Goal: Task Accomplishment & Management: Use online tool/utility

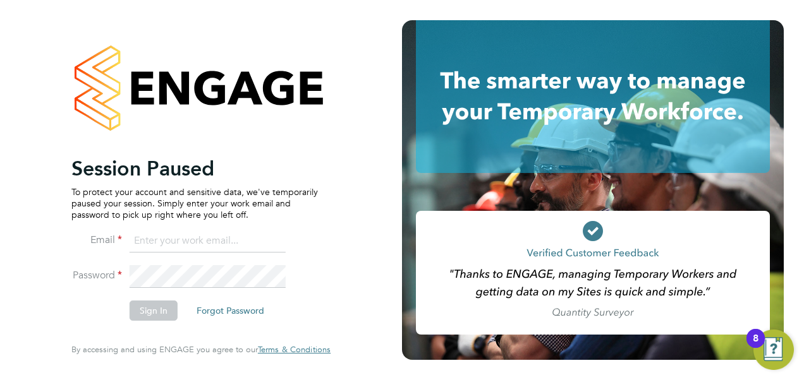
click at [147, 243] on input at bounding box center [208, 241] width 156 height 23
type input "engagemasterlogins@hays.com"
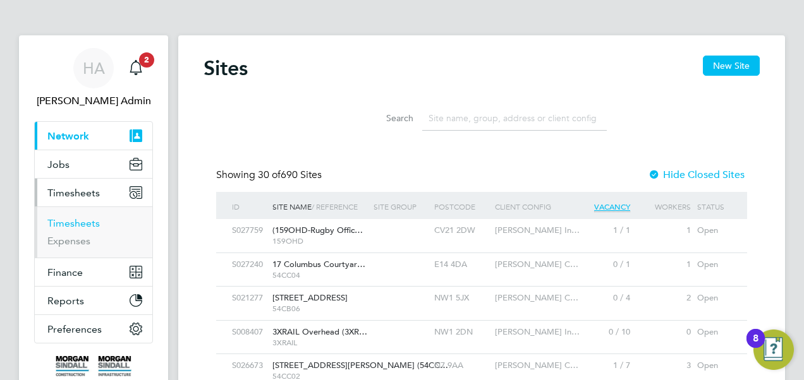
click at [82, 221] on link "Timesheets" at bounding box center [73, 223] width 52 height 12
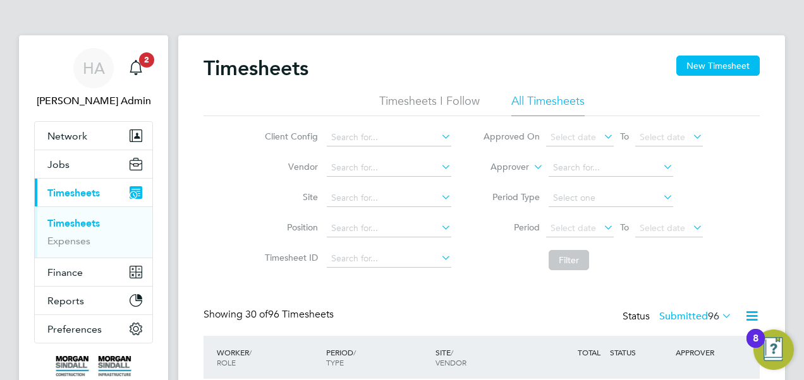
click at [531, 166] on icon at bounding box center [531, 163] width 0 height 11
click at [502, 181] on li "Worker" at bounding box center [498, 182] width 62 height 16
click at [557, 168] on input at bounding box center [611, 168] width 125 height 18
click at [570, 178] on li "Theod oros Moutsakis" at bounding box center [624, 184] width 152 height 17
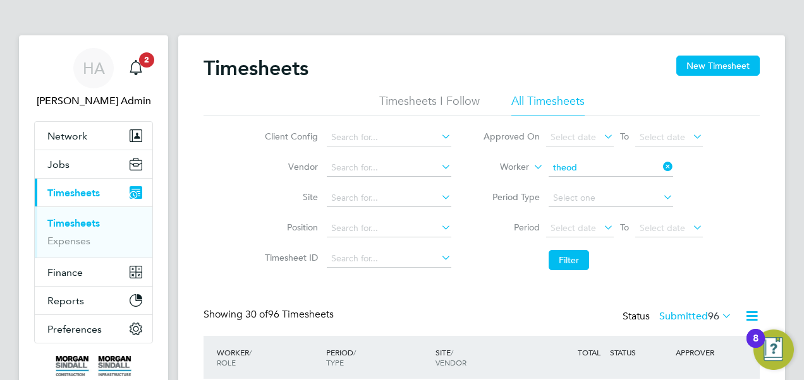
type input "Theodoros Moutsakis"
click at [564, 262] on button "Filter" at bounding box center [569, 260] width 40 height 20
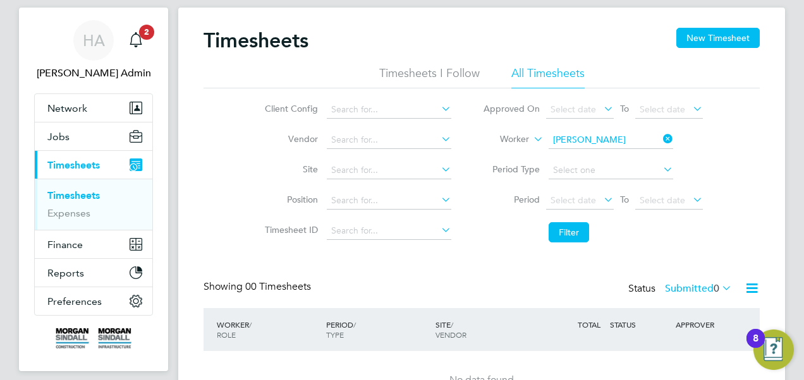
click at [702, 292] on label "Submitted 0" at bounding box center [698, 289] width 67 height 13
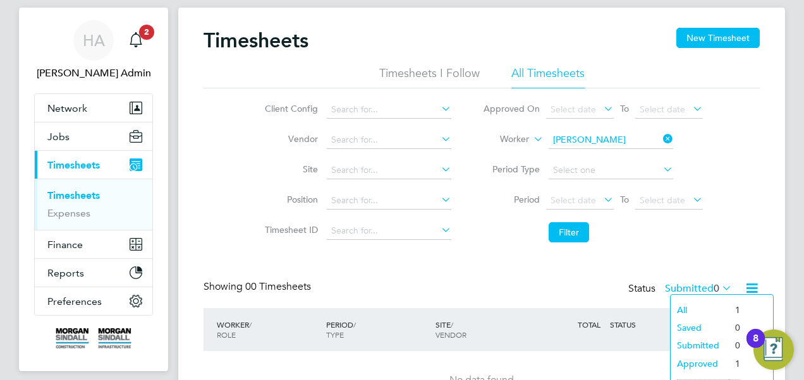
click at [686, 311] on li "All" at bounding box center [700, 310] width 58 height 18
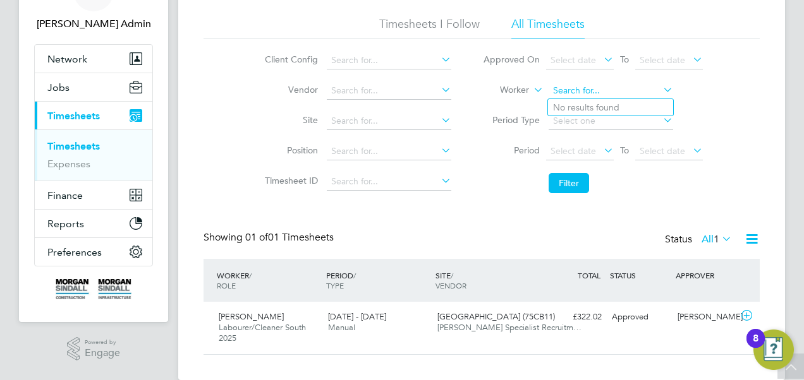
click at [640, 87] on input at bounding box center [611, 91] width 125 height 18
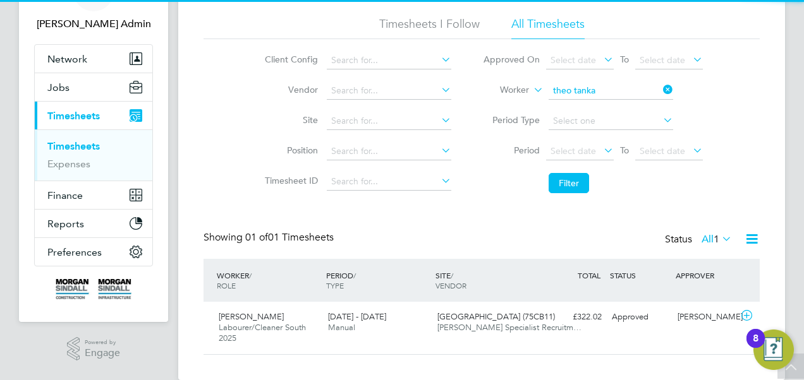
click at [589, 106] on b "Tanka" at bounding box center [588, 107] width 24 height 11
type input "Theo Tankard"
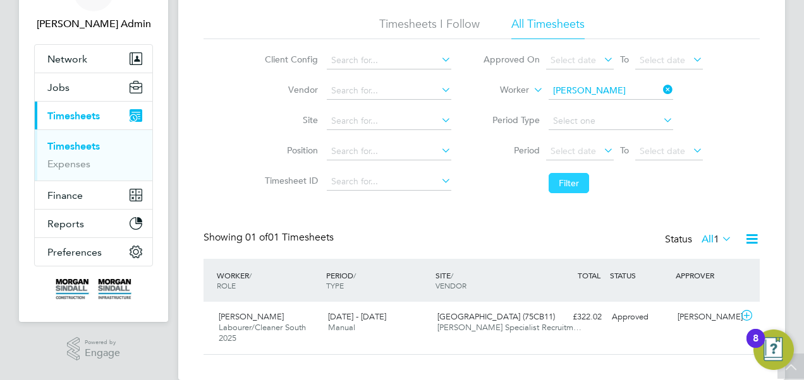
click at [562, 176] on button "Filter" at bounding box center [569, 183] width 40 height 20
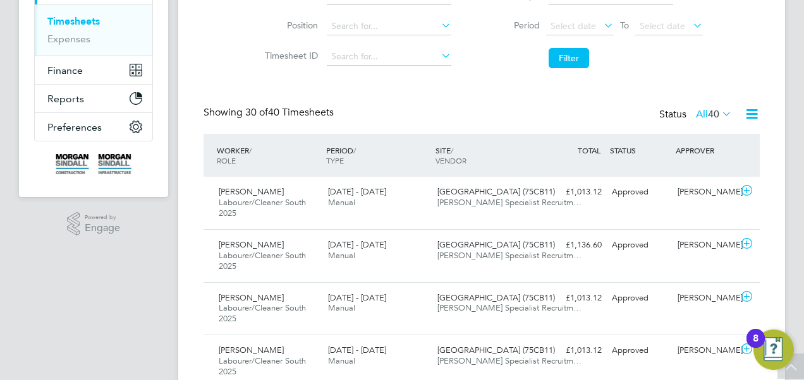
click at [488, 253] on span "[PERSON_NAME] Specialist Recruitm…" at bounding box center [509, 255] width 144 height 11
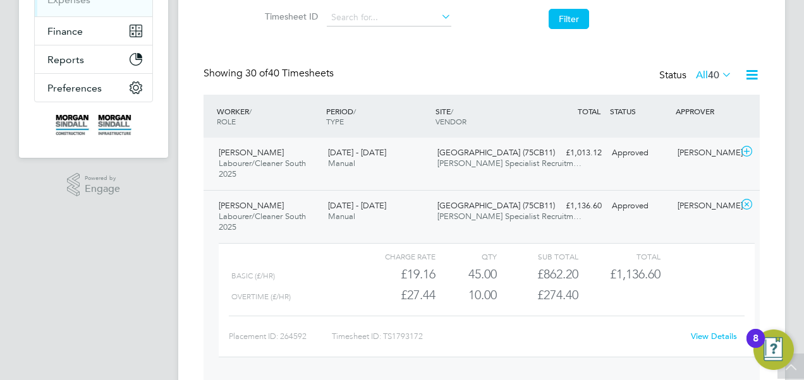
click at [417, 156] on div "2 - 8 Aug 2025 Manual" at bounding box center [377, 159] width 109 height 32
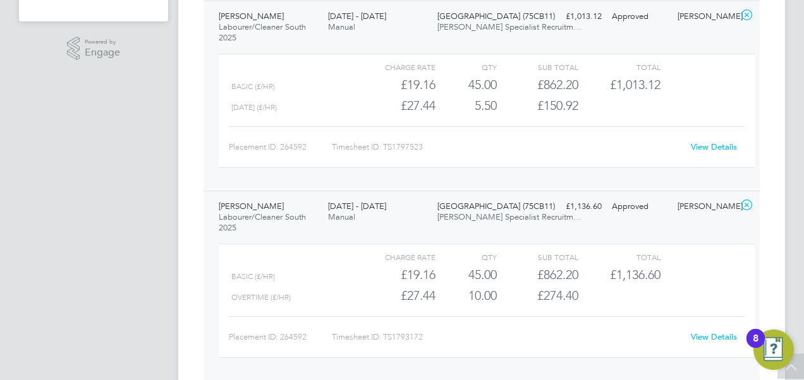
click at [748, 11] on icon at bounding box center [747, 15] width 16 height 10
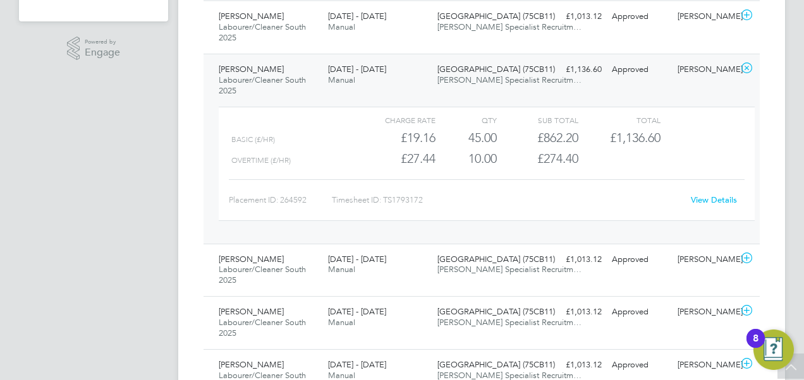
click at [749, 64] on icon at bounding box center [747, 68] width 16 height 10
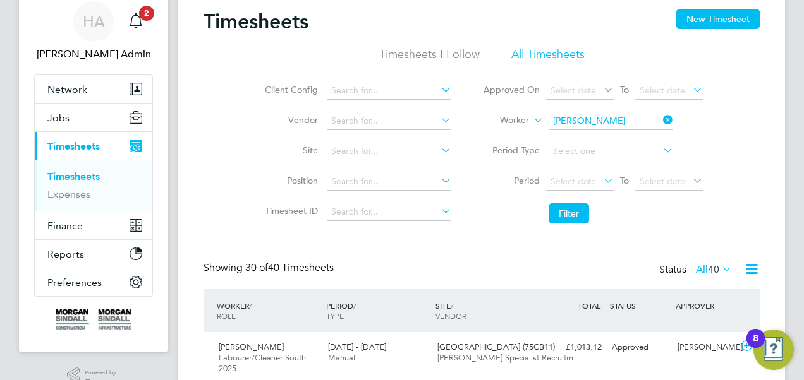
click at [660, 123] on icon at bounding box center [660, 120] width 0 height 18
click at [331, 151] on input at bounding box center [389, 152] width 125 height 18
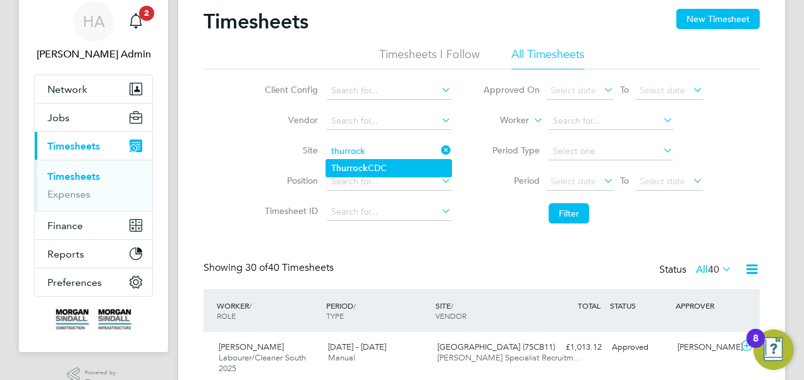
click at [343, 166] on b "Thurrock" at bounding box center [349, 168] width 37 height 11
type input "Thurrock CDC"
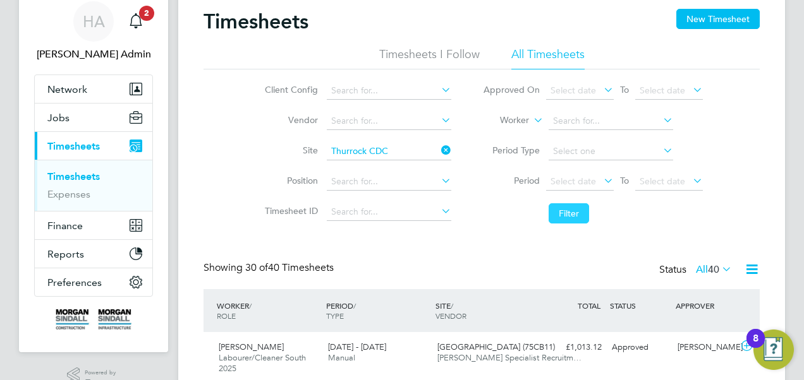
click at [580, 221] on button "Filter" at bounding box center [569, 214] width 40 height 20
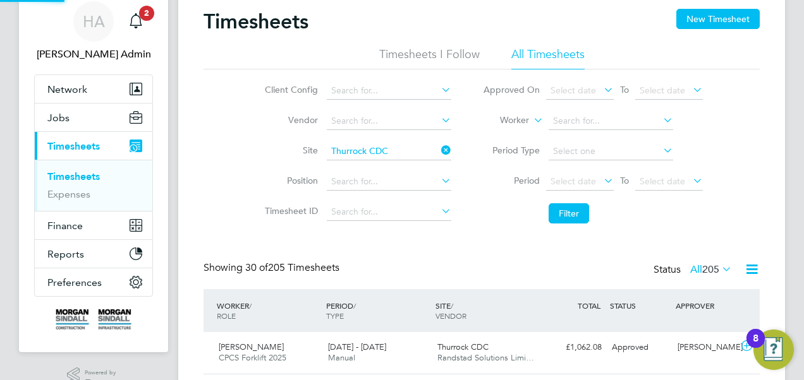
scroll to position [32, 109]
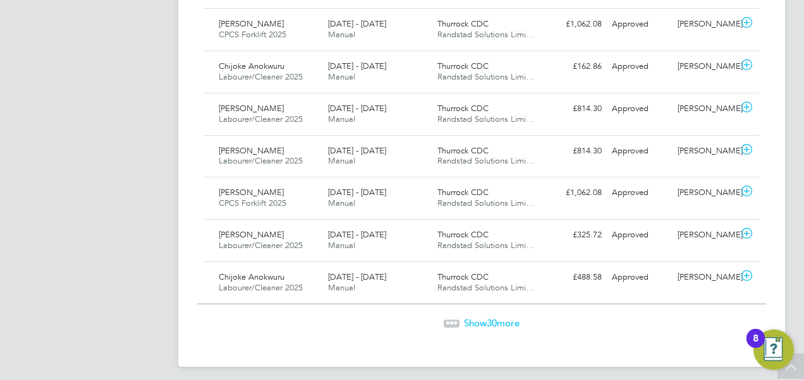
click at [497, 317] on span "Show 30 more" at bounding box center [492, 323] width 56 height 12
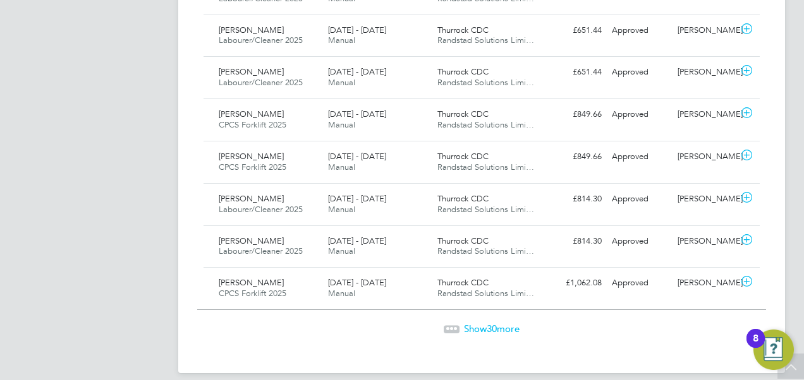
click at [494, 323] on span "30" at bounding box center [492, 329] width 10 height 12
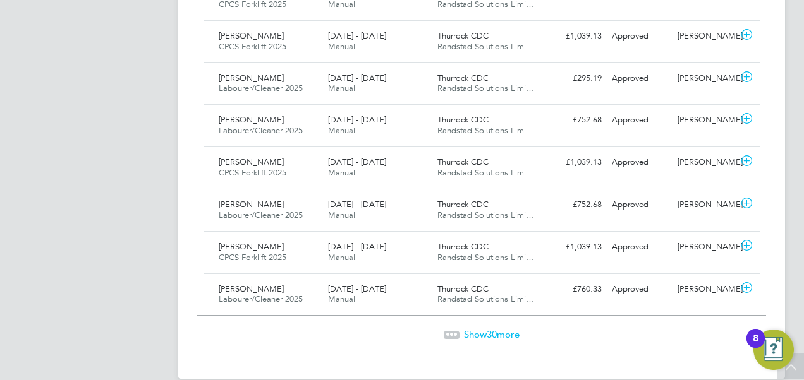
click at [494, 329] on span "30" at bounding box center [492, 335] width 10 height 12
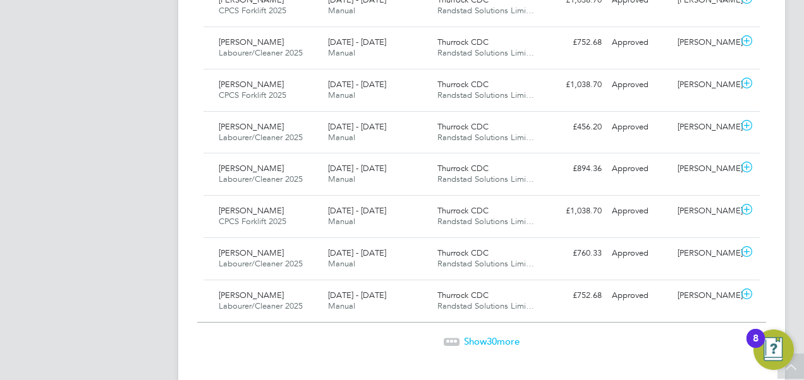
click at [494, 336] on span "30" at bounding box center [492, 342] width 10 height 12
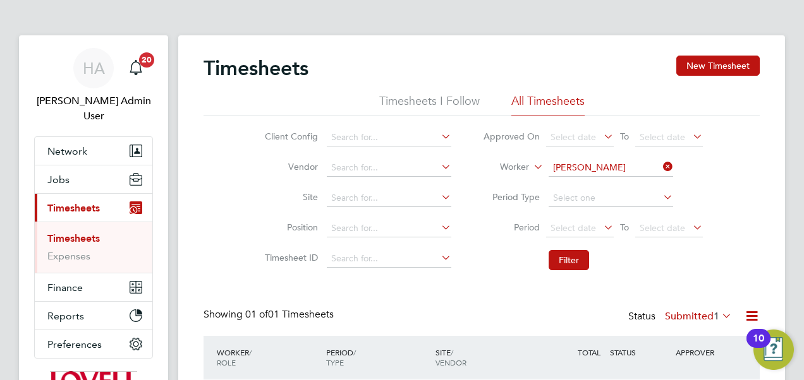
click at [660, 166] on icon at bounding box center [660, 167] width 0 height 18
click at [588, 233] on span "Select date" at bounding box center [580, 229] width 68 height 17
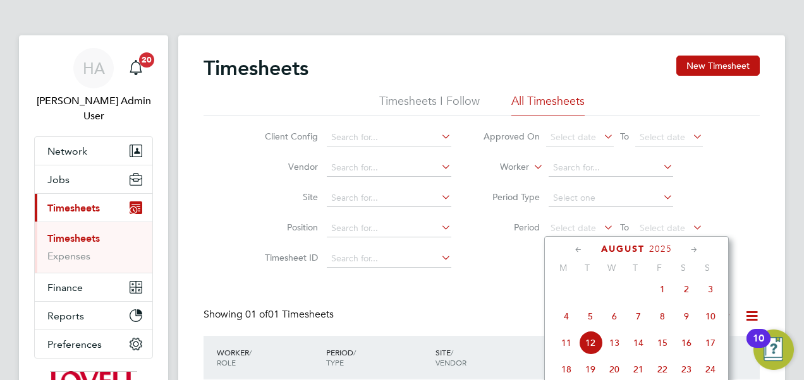
click at [685, 300] on span "2" at bounding box center [686, 289] width 24 height 24
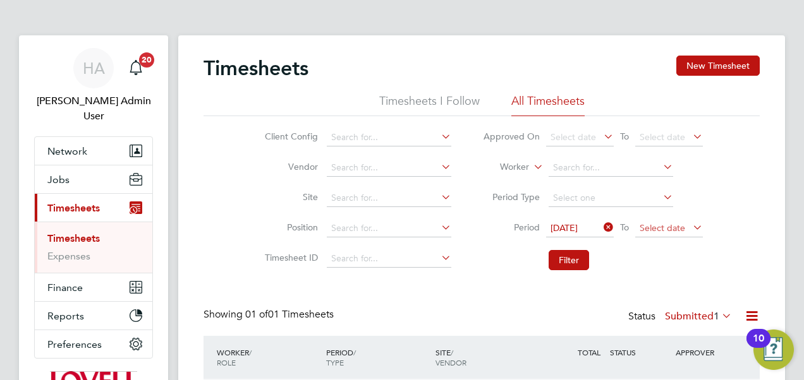
click at [683, 226] on span "Select date" at bounding box center [663, 227] width 46 height 11
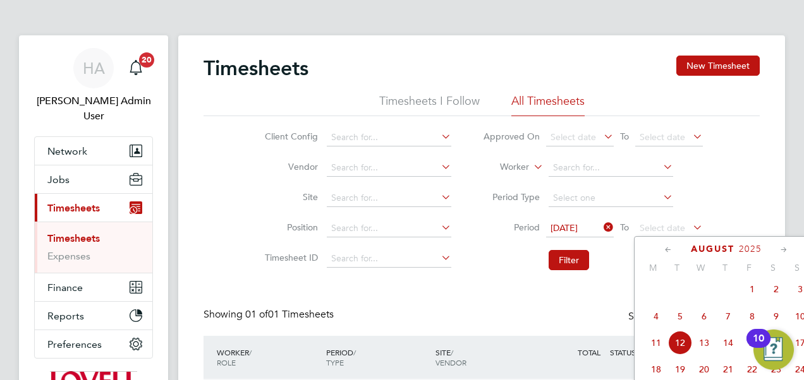
click at [750, 317] on span "8" at bounding box center [752, 317] width 24 height 24
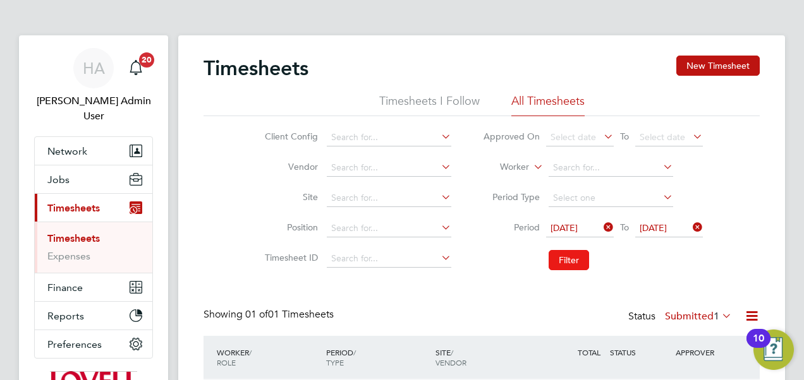
click at [574, 258] on button "Filter" at bounding box center [569, 260] width 40 height 20
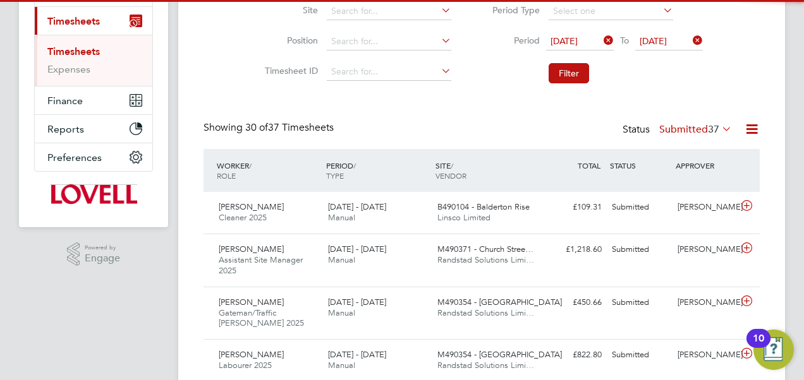
scroll to position [0, 0]
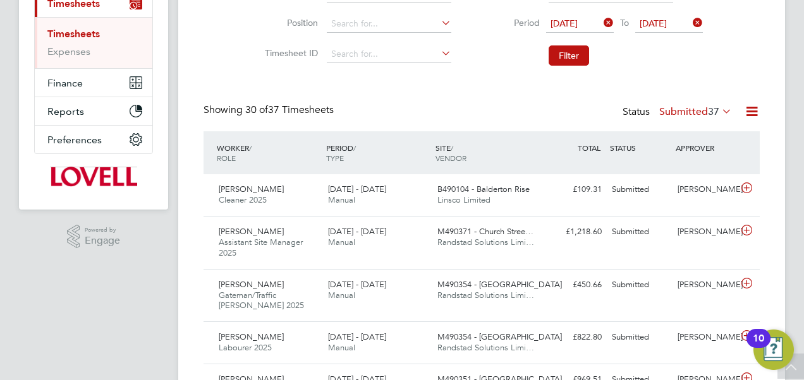
click at [748, 109] on icon at bounding box center [752, 112] width 16 height 16
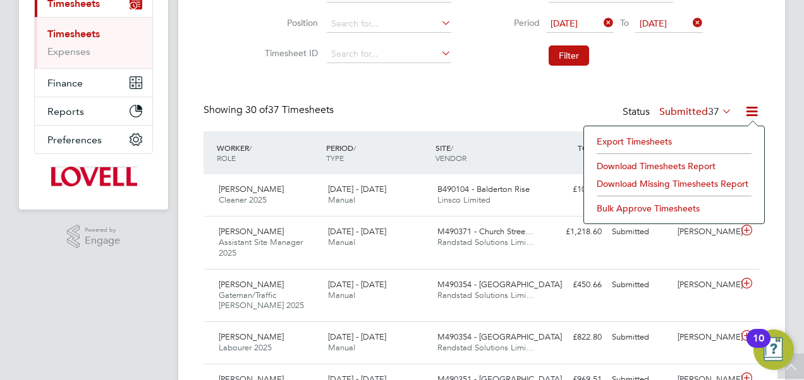
click at [632, 166] on li "Download Timesheets Report" at bounding box center [673, 166] width 167 height 18
